Goal: Information Seeking & Learning: Learn about a topic

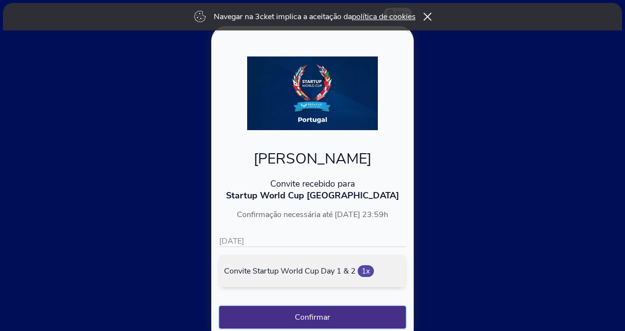
scroll to position [54, 0]
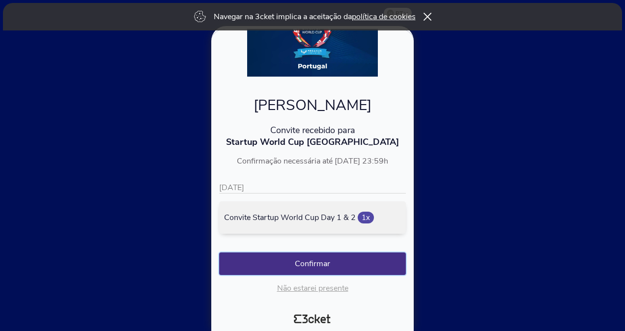
click at [349, 261] on button "Confirmar" at bounding box center [312, 263] width 187 height 23
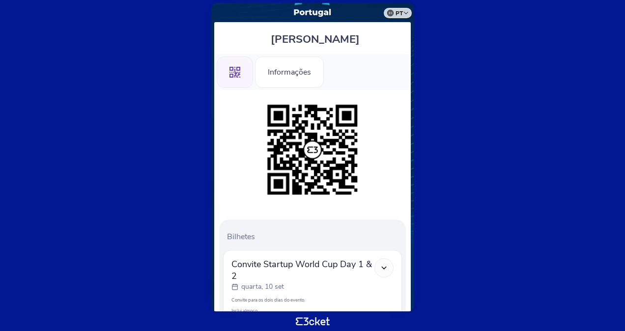
scroll to position [14, 0]
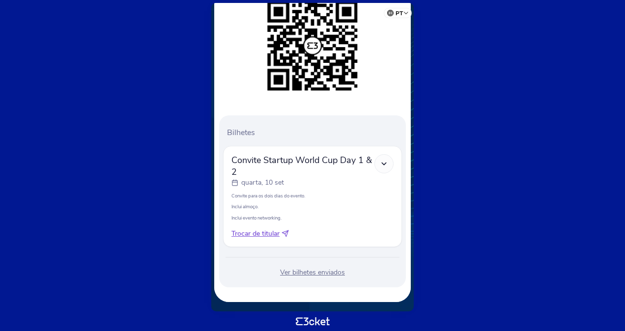
scroll to position [161, 0]
click at [383, 163] on icon at bounding box center [384, 164] width 8 height 8
click at [572, 205] on body "pt Português ([GEOGRAPHIC_DATA]) English Español Catalan [DEMOGRAPHIC_DATA] [PE…" at bounding box center [312, 165] width 617 height 323
